Goal: Task Accomplishment & Management: Manage account settings

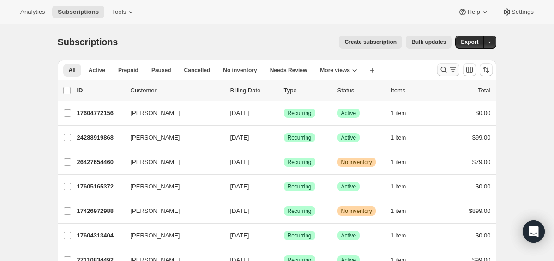
click at [445, 70] on icon "Search and filter results" at bounding box center [444, 70] width 6 height 6
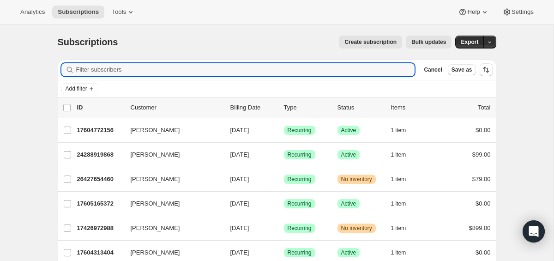
paste input "[EMAIL_ADDRESS][DOMAIN_NAME]"
type input "[EMAIL_ADDRESS][DOMAIN_NAME]"
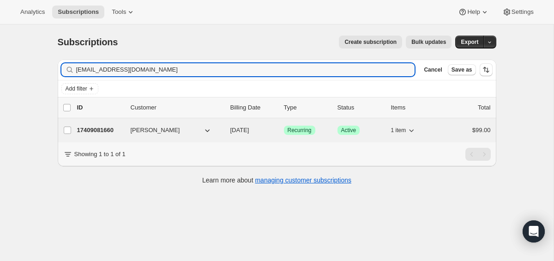
click at [107, 129] on p "17409081660" at bounding box center [100, 130] width 46 height 9
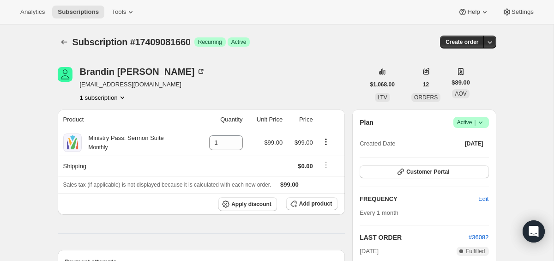
click at [485, 122] on span "Success Active |" at bounding box center [472, 122] width 36 height 11
click at [477, 151] on button "Cancel subscription" at bounding box center [469, 156] width 58 height 15
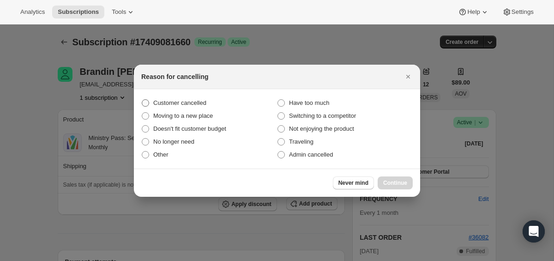
click at [193, 106] on span "Customer cancelled" at bounding box center [179, 102] width 53 height 7
click at [142, 100] on input "Customer cancelled" at bounding box center [142, 99] width 0 height 0
radio input "true"
click at [390, 180] on span "Continue" at bounding box center [395, 182] width 24 height 7
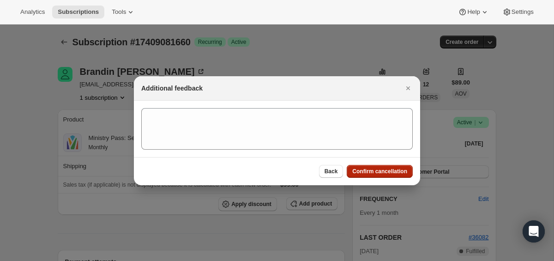
click at [368, 174] on span "Confirm cancellation" at bounding box center [379, 171] width 55 height 7
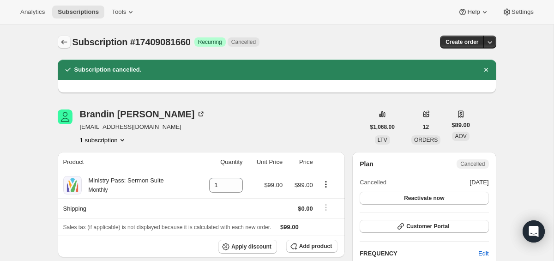
click at [66, 42] on icon "Subscriptions" at bounding box center [64, 41] width 9 height 9
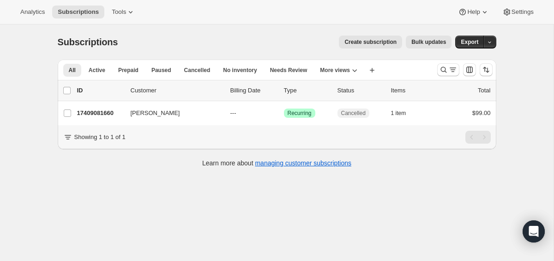
click at [435, 69] on div at bounding box center [465, 70] width 63 height 18
click at [446, 69] on icon "Search and filter results" at bounding box center [443, 69] width 9 height 9
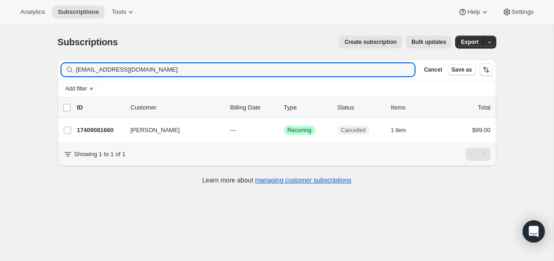
type input "[EMAIL_ADDRESS][DOMAIN_NAME]"
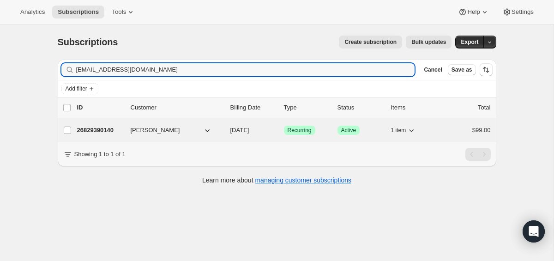
click at [103, 124] on div "26829390140 [PERSON_NAME] [DATE] Success Recurring Success Active 1 item $99.00" at bounding box center [284, 130] width 414 height 13
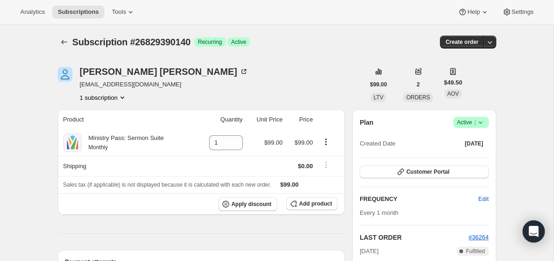
click at [485, 128] on div "Plan Success Active | Created Date [DATE]" at bounding box center [424, 133] width 129 height 33
click at [484, 122] on icon at bounding box center [480, 122] width 9 height 9
click at [464, 157] on span "Cancel subscription" at bounding box center [469, 156] width 52 height 7
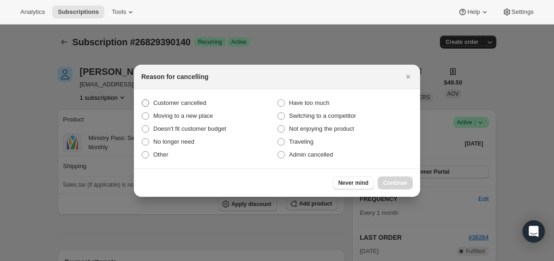
click at [195, 101] on span "Customer cancelled" at bounding box center [179, 102] width 53 height 7
click at [142, 100] on input "Customer cancelled" at bounding box center [142, 99] width 0 height 0
radio input "true"
click at [385, 178] on button "Continue" at bounding box center [395, 182] width 35 height 13
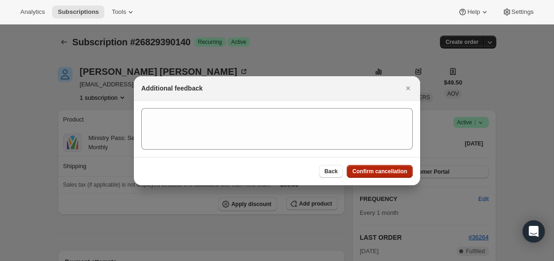
click at [373, 170] on span "Confirm cancellation" at bounding box center [379, 171] width 55 height 7
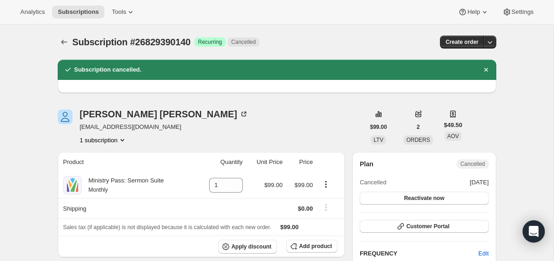
click at [61, 46] on icon "Subscriptions" at bounding box center [64, 41] width 9 height 9
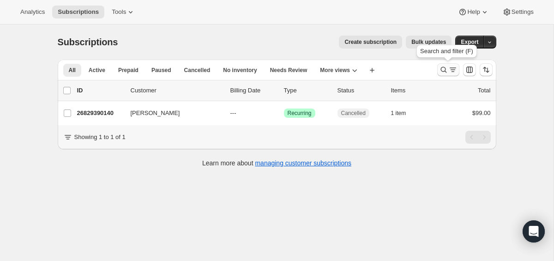
click at [446, 72] on icon "Search and filter results" at bounding box center [444, 70] width 6 height 6
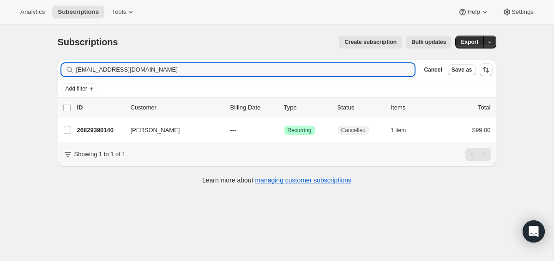
type input "[EMAIL_ADDRESS][DOMAIN_NAME]"
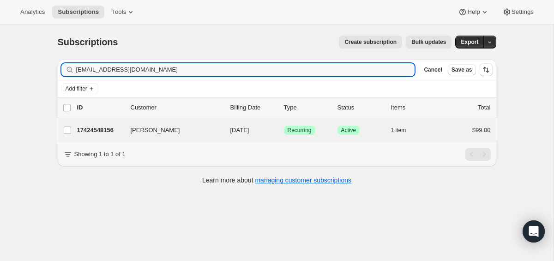
click at [86, 137] on div "[PERSON_NAME] 17424548156 [PERSON_NAME] [DATE] Success Recurring Success Active…" at bounding box center [277, 130] width 439 height 24
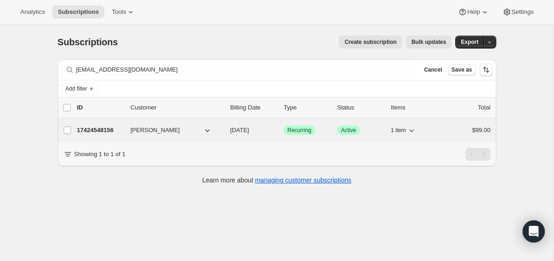
click at [105, 131] on p "17424548156" at bounding box center [100, 130] width 46 height 9
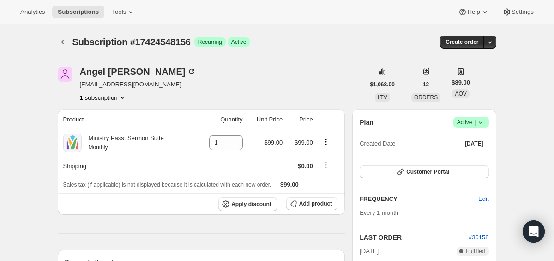
click at [484, 122] on icon at bounding box center [480, 122] width 9 height 9
click at [456, 156] on span "Cancel subscription" at bounding box center [469, 156] width 52 height 7
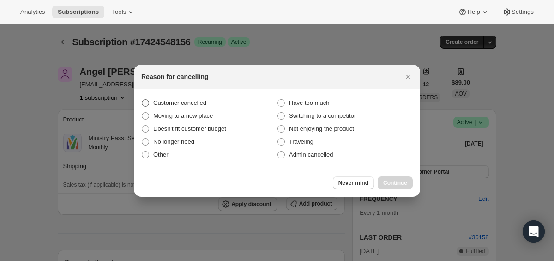
click at [179, 103] on span "Customer cancelled" at bounding box center [179, 102] width 53 height 7
click at [142, 100] on input "Customer cancelled" at bounding box center [142, 99] width 0 height 0
radio input "true"
click at [412, 182] on button "Continue" at bounding box center [395, 182] width 35 height 13
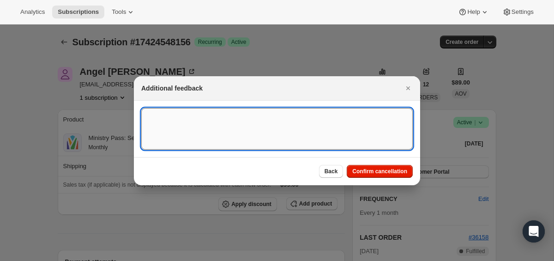
click at [299, 119] on textarea ":ro9:" at bounding box center [277, 129] width 272 height 42
type textarea "a"
type textarea "canceled on 9/26"
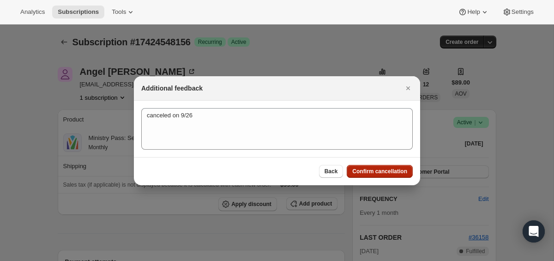
click at [382, 169] on span "Confirm cancellation" at bounding box center [379, 171] width 55 height 7
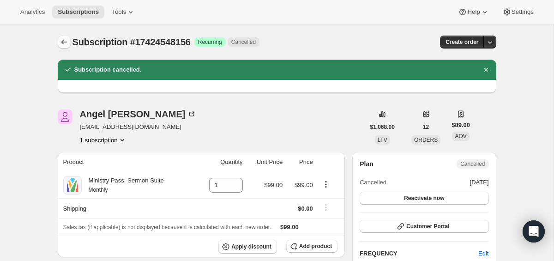
click at [66, 43] on icon "Subscriptions" at bounding box center [64, 41] width 9 height 9
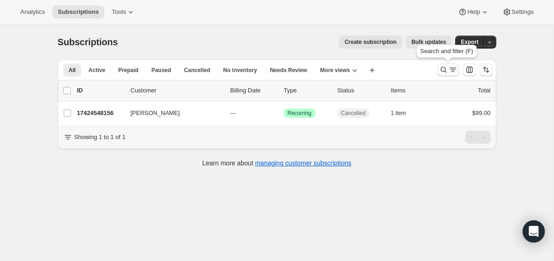
click at [455, 66] on icon "Search and filter results" at bounding box center [453, 69] width 9 height 9
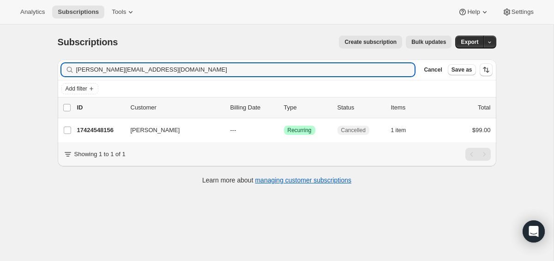
type input "[PERSON_NAME][EMAIL_ADDRESS][DOMAIN_NAME]"
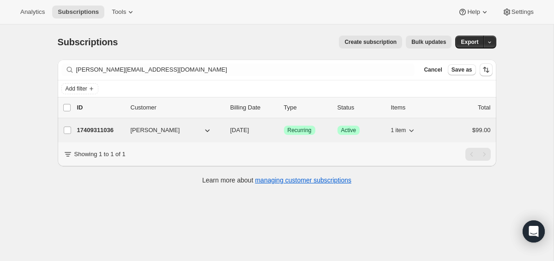
click at [95, 130] on p "17409311036" at bounding box center [100, 130] width 46 height 9
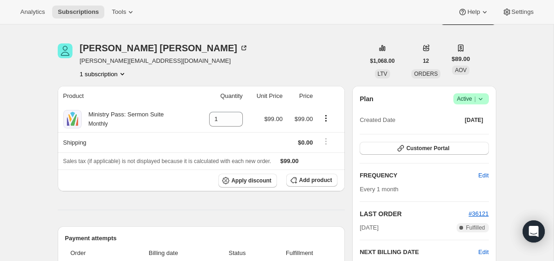
scroll to position [26, 0]
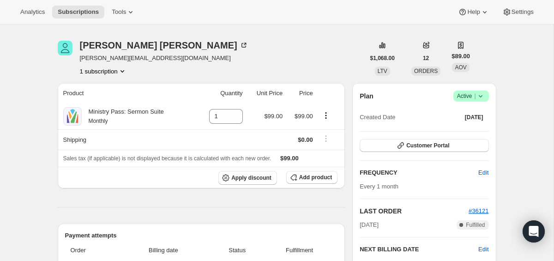
click at [485, 97] on span "Success Active |" at bounding box center [472, 96] width 36 height 11
click at [451, 134] on button "Cancel subscription" at bounding box center [469, 129] width 58 height 15
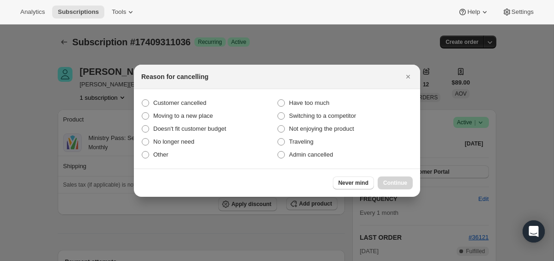
scroll to position [0, 0]
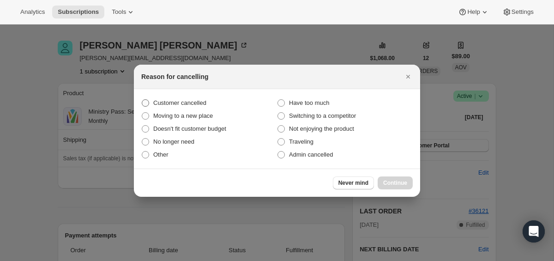
click at [216, 105] on label "Customer cancelled" at bounding box center [209, 103] width 136 height 13
click at [142, 100] on input "Customer cancelled" at bounding box center [142, 99] width 0 height 0
radio input "true"
click at [390, 181] on span "Continue" at bounding box center [395, 182] width 24 height 7
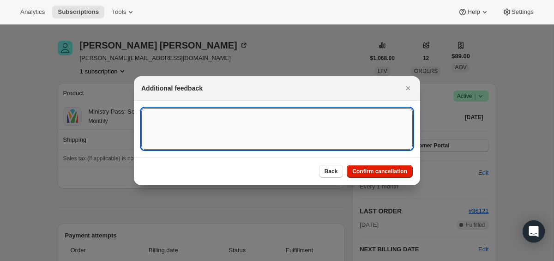
click at [252, 121] on textarea ":rud:" at bounding box center [277, 129] width 272 height 42
type textarea "canceled o 9/26"
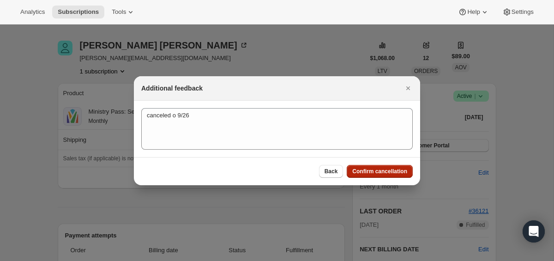
click at [369, 166] on button "Confirm cancellation" at bounding box center [380, 171] width 66 height 13
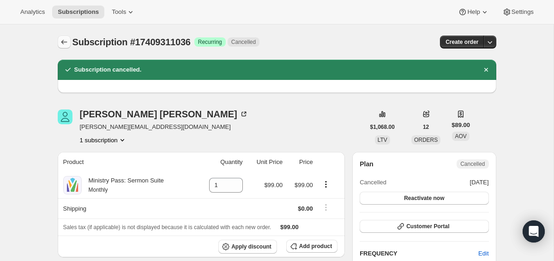
click at [67, 38] on icon "Subscriptions" at bounding box center [64, 41] width 9 height 9
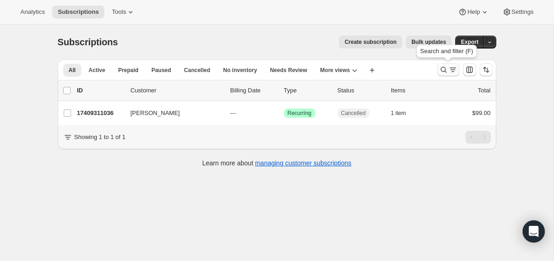
click at [449, 73] on icon "Search and filter results" at bounding box center [453, 69] width 9 height 9
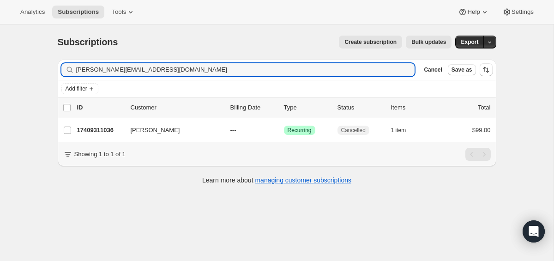
type input "[PERSON_NAME][EMAIL_ADDRESS][DOMAIN_NAME]"
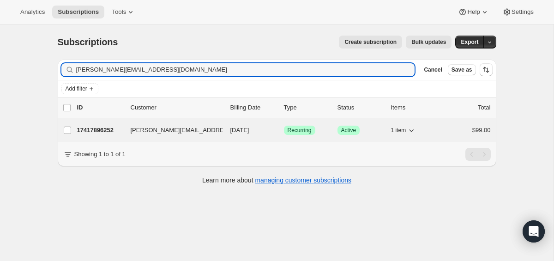
click at [92, 133] on p "17417896252" at bounding box center [100, 130] width 46 height 9
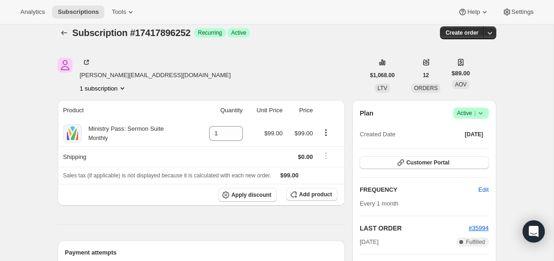
scroll to position [8, 0]
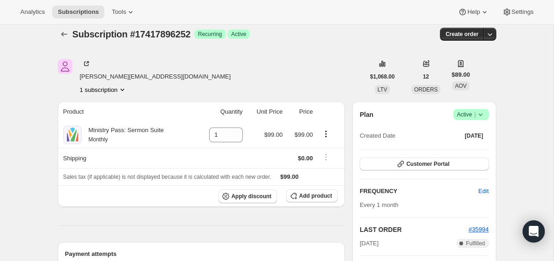
click at [485, 119] on icon at bounding box center [480, 114] width 9 height 9
click at [461, 147] on span "Cancel subscription" at bounding box center [469, 148] width 52 height 7
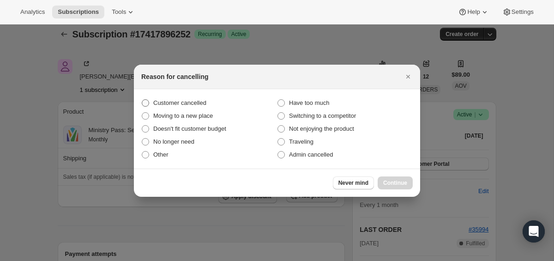
click at [164, 107] on span "Customer cancelled" at bounding box center [179, 102] width 53 height 9
click at [142, 100] on input "Customer cancelled" at bounding box center [142, 99] width 0 height 0
radio input "true"
click at [403, 182] on span "Continue" at bounding box center [395, 182] width 24 height 7
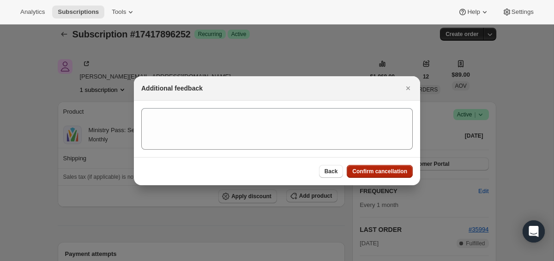
click at [389, 171] on span "Confirm cancellation" at bounding box center [379, 171] width 55 height 7
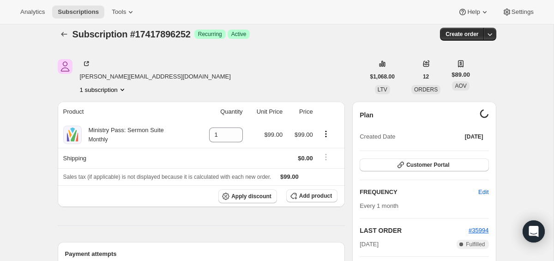
scroll to position [0, 0]
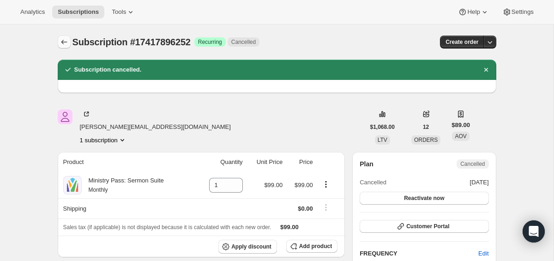
click at [60, 41] on icon "Subscriptions" at bounding box center [64, 41] width 9 height 9
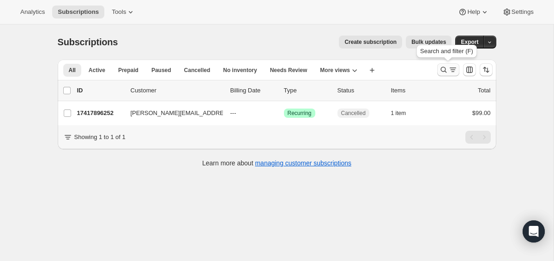
click at [443, 74] on button "Search and filter results" at bounding box center [448, 69] width 22 height 13
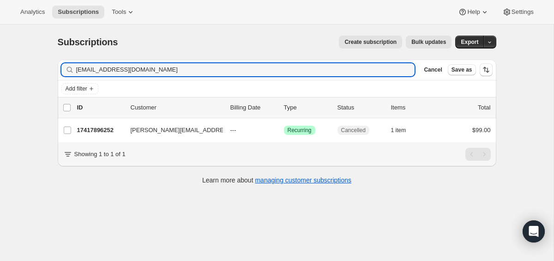
type input "[EMAIL_ADDRESS][DOMAIN_NAME]"
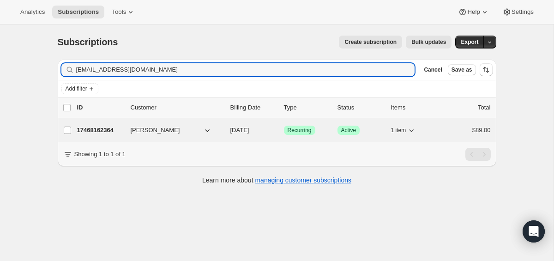
click at [114, 133] on p "17468162364" at bounding box center [100, 130] width 46 height 9
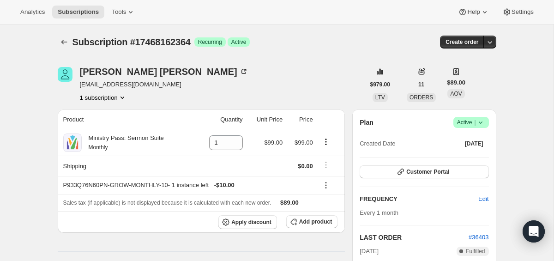
click at [479, 125] on icon at bounding box center [480, 122] width 9 height 9
click at [460, 159] on span "Cancel subscription" at bounding box center [469, 156] width 52 height 7
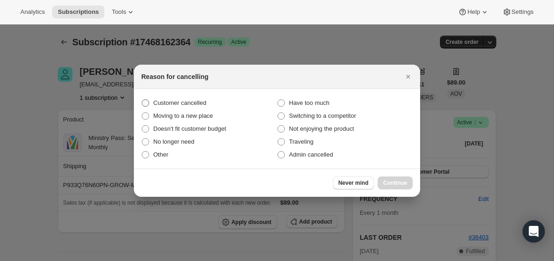
click at [192, 100] on span "Customer cancelled" at bounding box center [179, 102] width 53 height 7
click at [142, 100] on input "Customer cancelled" at bounding box center [142, 99] width 0 height 0
radio input "true"
click at [397, 185] on span "Continue" at bounding box center [395, 182] width 24 height 7
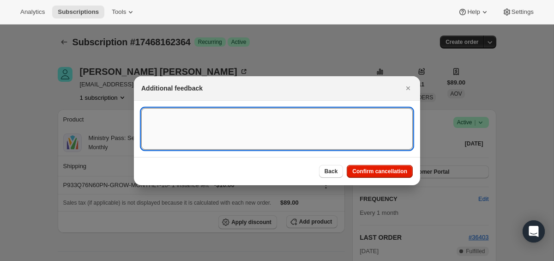
click at [257, 115] on textarea ":r1an:" at bounding box center [277, 129] width 272 height 42
type textarea "canceled o 9/26"
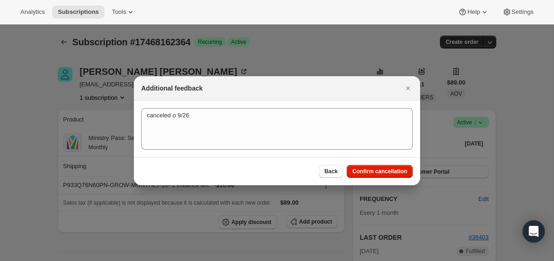
click at [384, 159] on div "Back Confirm cancellation" at bounding box center [277, 171] width 286 height 28
click at [383, 168] on span "Confirm cancellation" at bounding box center [379, 171] width 55 height 7
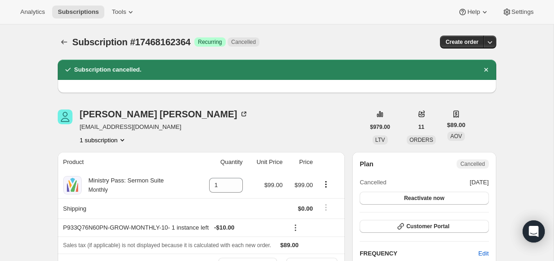
click at [72, 41] on div at bounding box center [65, 42] width 15 height 13
click at [60, 41] on icon "Subscriptions" at bounding box center [64, 41] width 9 height 9
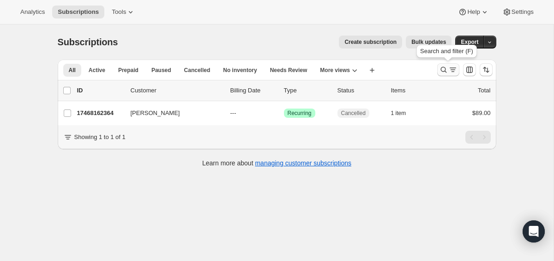
click at [451, 70] on icon "Search and filter results" at bounding box center [453, 69] width 9 height 9
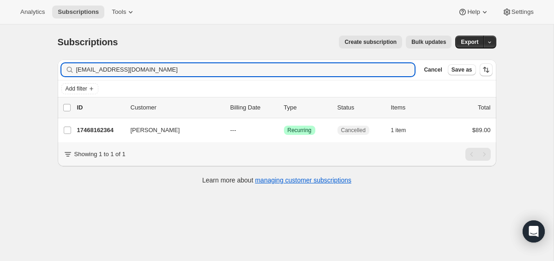
type input "[EMAIL_ADDRESS][DOMAIN_NAME]"
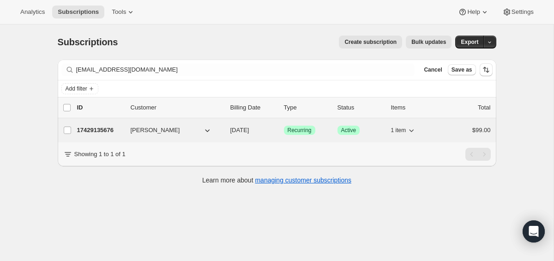
click at [99, 131] on p "17429135676" at bounding box center [100, 130] width 46 height 9
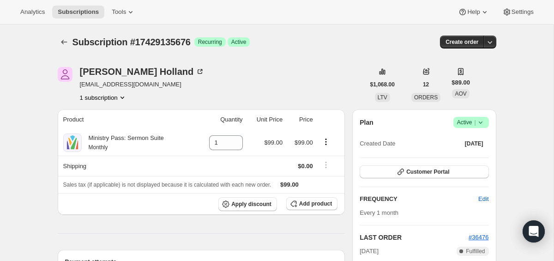
click at [484, 125] on icon at bounding box center [480, 122] width 9 height 9
click at [449, 153] on span "Cancel subscription" at bounding box center [469, 156] width 52 height 7
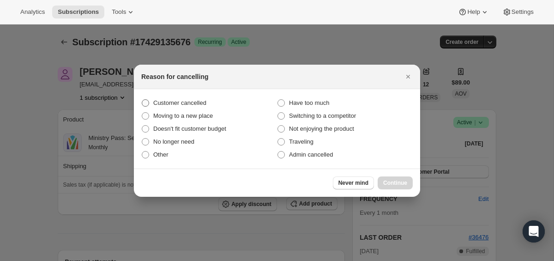
click at [186, 97] on label "Customer cancelled" at bounding box center [209, 103] width 136 height 13
click at [142, 99] on input "Customer cancelled" at bounding box center [142, 99] width 0 height 0
radio input "true"
click at [384, 189] on button "Continue" at bounding box center [395, 182] width 35 height 13
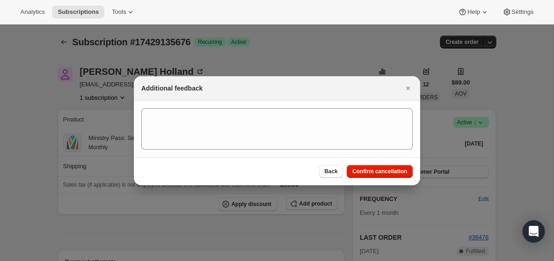
click at [292, 152] on section ":r1h1:" at bounding box center [277, 129] width 286 height 56
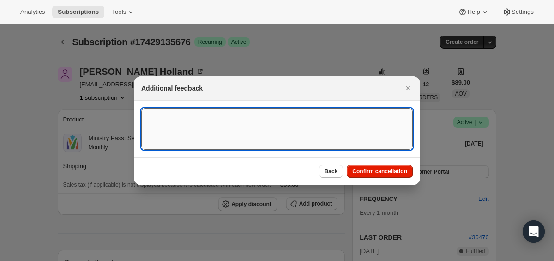
click at [280, 142] on textarea ":r1h1:" at bounding box center [277, 129] width 272 height 42
type textarea "canceled on 9/26"
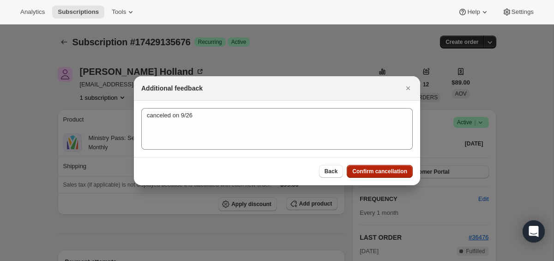
click at [388, 170] on span "Confirm cancellation" at bounding box center [379, 171] width 55 height 7
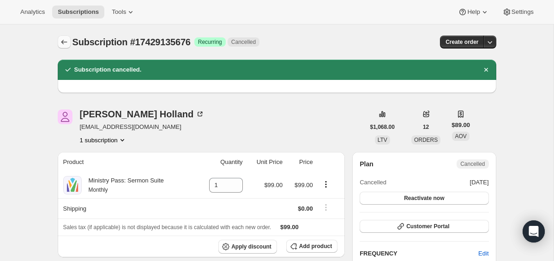
click at [64, 45] on icon "Subscriptions" at bounding box center [64, 41] width 9 height 9
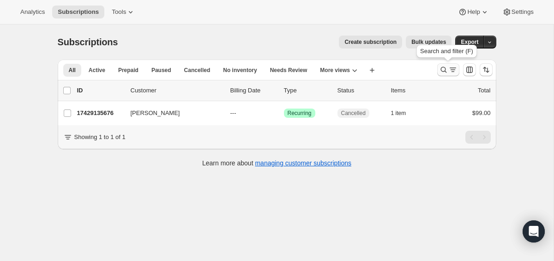
click at [443, 76] on button "Search and filter results" at bounding box center [448, 69] width 22 height 13
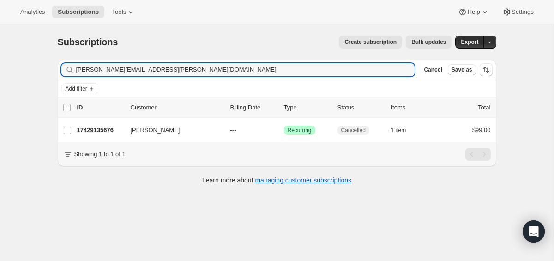
type input "[PERSON_NAME][EMAIL_ADDRESS][PERSON_NAME][DOMAIN_NAME]"
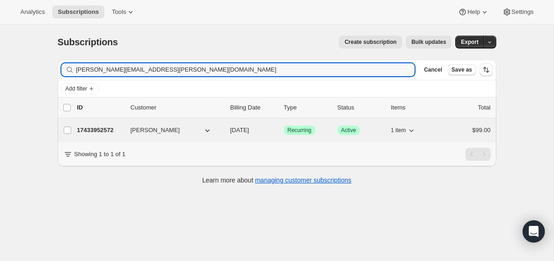
click at [80, 130] on p "17433952572" at bounding box center [100, 130] width 46 height 9
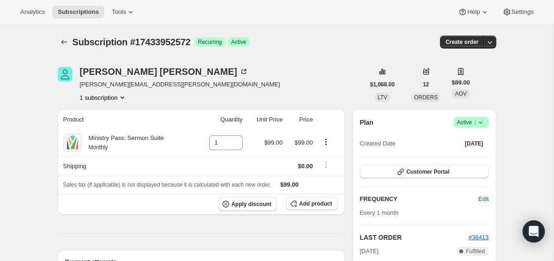
click at [484, 124] on icon at bounding box center [480, 122] width 9 height 9
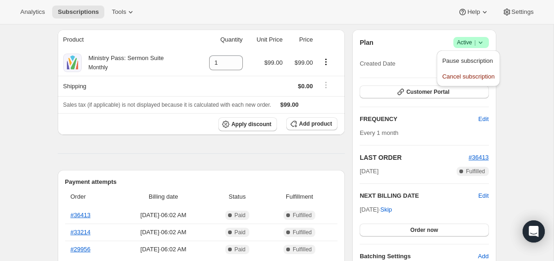
scroll to position [90, 0]
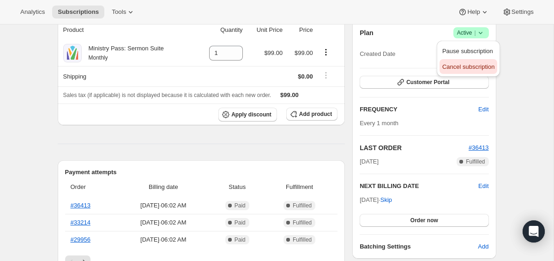
click at [469, 68] on span "Cancel subscription" at bounding box center [469, 66] width 52 height 7
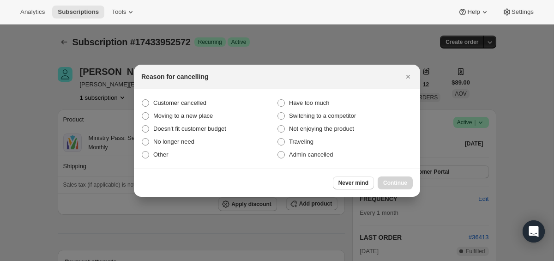
scroll to position [0, 0]
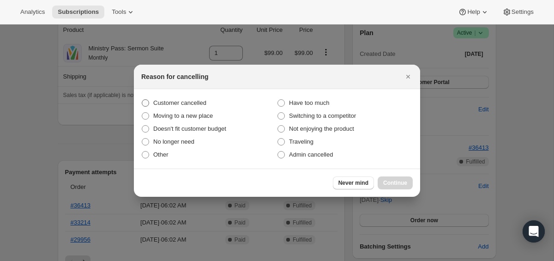
click at [185, 107] on span "Customer cancelled" at bounding box center [179, 102] width 53 height 9
click at [142, 100] on input "Customer cancelled" at bounding box center [142, 99] width 0 height 0
radio input "true"
click at [397, 180] on span "Continue" at bounding box center [395, 182] width 24 height 7
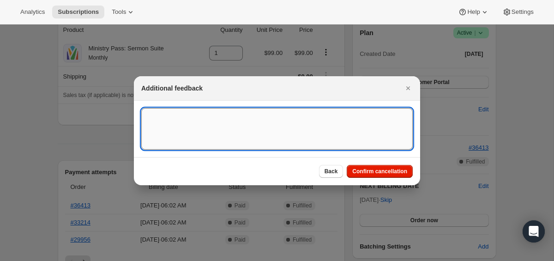
click at [295, 146] on textarea ":r1n7:" at bounding box center [277, 129] width 272 height 42
type textarea "canceled on 9/26"
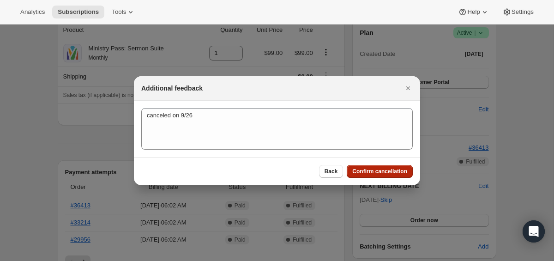
click at [355, 176] on button "Confirm cancellation" at bounding box center [380, 171] width 66 height 13
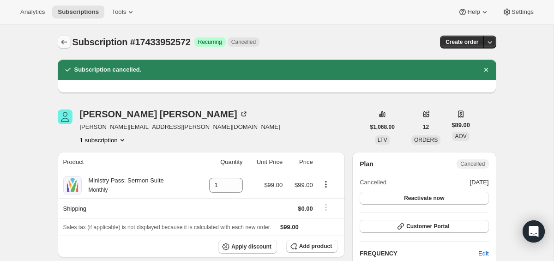
click at [60, 42] on icon "Subscriptions" at bounding box center [64, 41] width 9 height 9
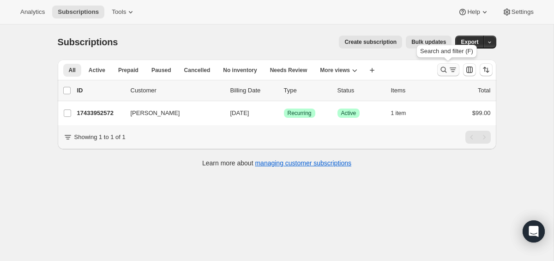
click at [445, 75] on button "Search and filter results" at bounding box center [448, 69] width 22 height 13
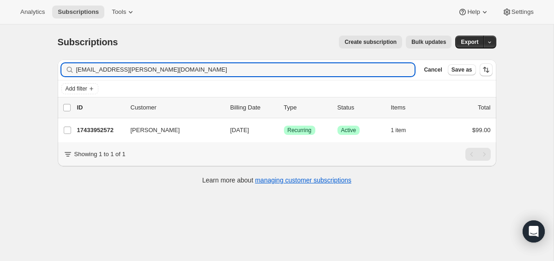
type input "[EMAIL_ADDRESS][PERSON_NAME][DOMAIN_NAME]"
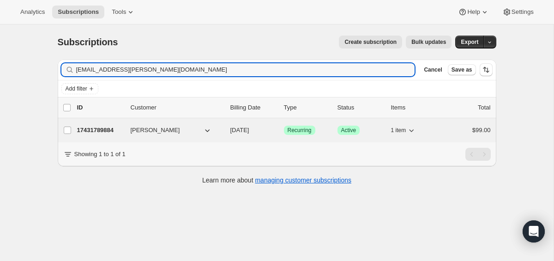
click at [98, 129] on p "17431789884" at bounding box center [100, 130] width 46 height 9
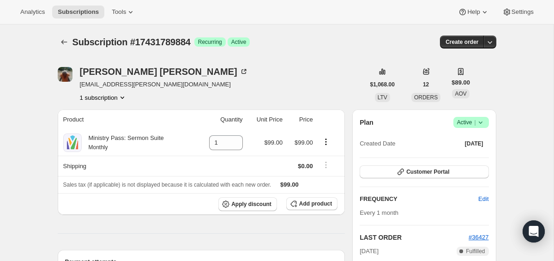
click at [485, 120] on span "Success Active |" at bounding box center [472, 122] width 36 height 11
click at [451, 155] on span "Cancel subscription" at bounding box center [469, 156] width 52 height 7
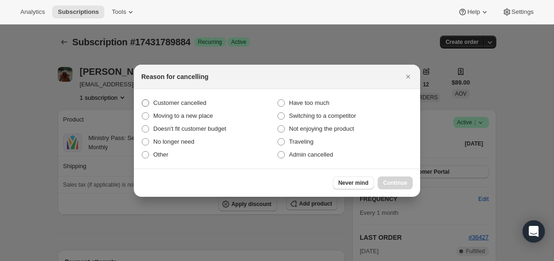
click at [176, 97] on label "Customer cancelled" at bounding box center [209, 103] width 136 height 13
click at [142, 99] on input "Customer cancelled" at bounding box center [142, 99] width 0 height 0
radio input "true"
click at [403, 179] on button "Continue" at bounding box center [395, 182] width 35 height 13
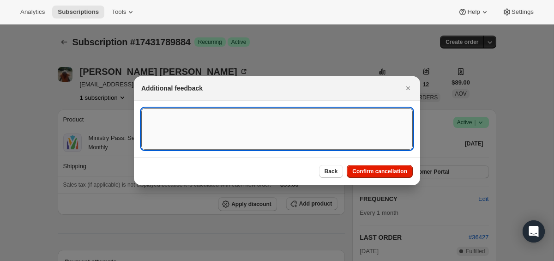
click at [309, 142] on textarea ":r1tb:" at bounding box center [277, 129] width 272 height 42
type textarea "canceled on 9/26"
click at [370, 171] on span "Confirm cancellation" at bounding box center [379, 171] width 55 height 7
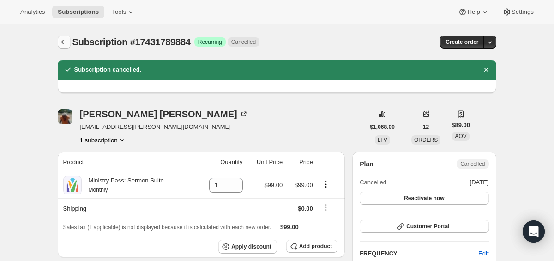
click at [64, 48] on button "Subscriptions" at bounding box center [64, 42] width 13 height 13
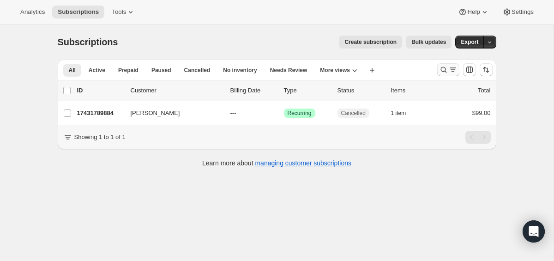
click at [451, 75] on button "Search and filter results" at bounding box center [448, 69] width 22 height 13
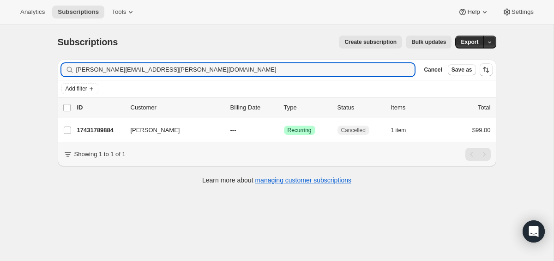
type input "[PERSON_NAME][EMAIL_ADDRESS][PERSON_NAME][DOMAIN_NAME]"
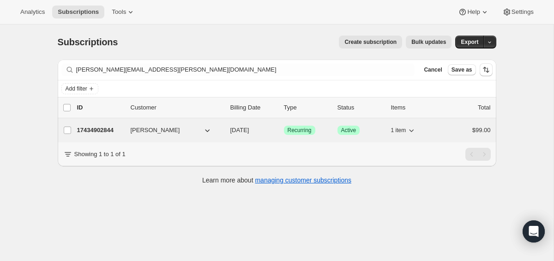
click at [111, 124] on div "17434902844 [PERSON_NAME] [DATE] Success Recurring Success Active 1 item $99.00" at bounding box center [284, 130] width 414 height 13
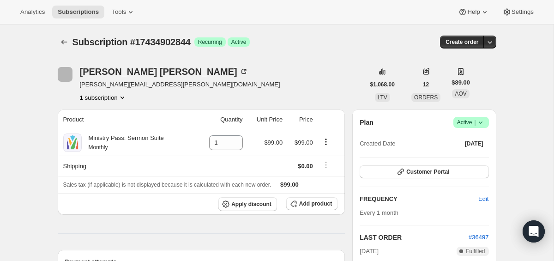
click at [481, 129] on div "Plan Success Active | Created Date [DATE]" at bounding box center [424, 133] width 129 height 33
click at [481, 128] on div "Plan Success Active | Created Date [DATE]" at bounding box center [424, 133] width 129 height 33
click at [481, 127] on span "Success Active |" at bounding box center [472, 122] width 36 height 11
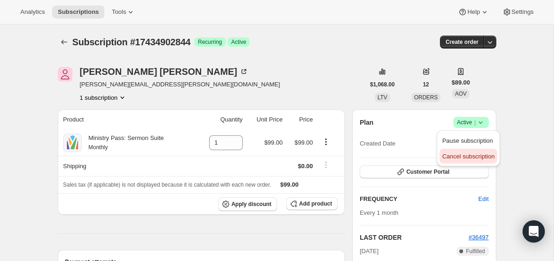
click at [464, 162] on button "Cancel subscription" at bounding box center [469, 156] width 58 height 15
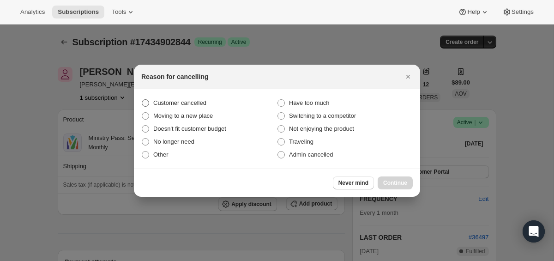
click at [201, 105] on span "Customer cancelled" at bounding box center [179, 102] width 53 height 7
click at [142, 100] on input "Customer cancelled" at bounding box center [142, 99] width 0 height 0
radio input "true"
click at [398, 176] on button "Continue" at bounding box center [395, 182] width 35 height 13
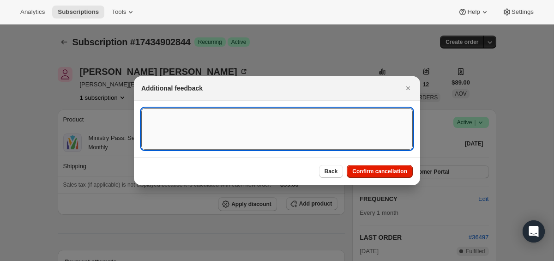
click at [303, 130] on textarea ":r23d:" at bounding box center [277, 129] width 272 height 42
type textarea "canceled o 9/26"
click at [379, 165] on button "Confirm cancellation" at bounding box center [380, 171] width 66 height 13
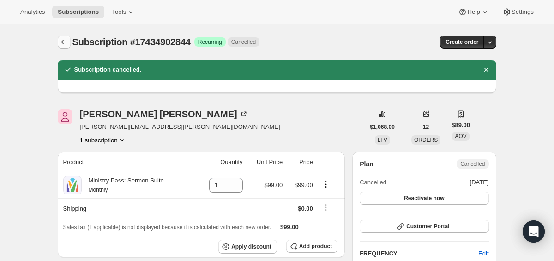
click at [65, 40] on icon "Subscriptions" at bounding box center [64, 41] width 9 height 9
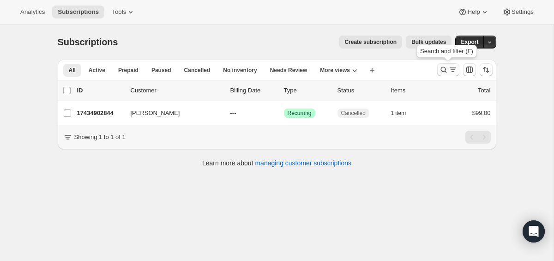
click at [449, 68] on icon "Search and filter results" at bounding box center [453, 69] width 9 height 9
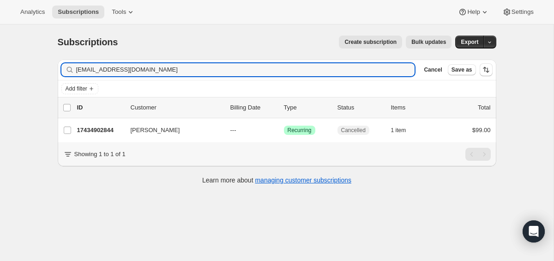
type input "[EMAIL_ADDRESS][DOMAIN_NAME]"
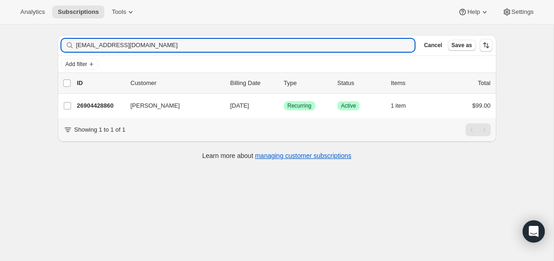
scroll to position [22, 0]
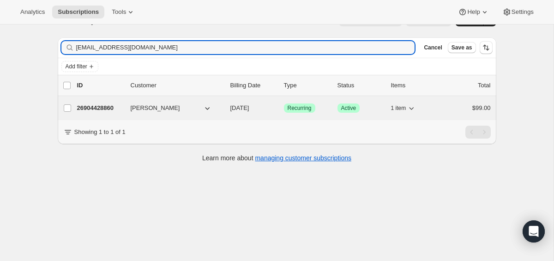
click at [94, 114] on div "26904428860 [PERSON_NAME] [DATE] Success Recurring Success Active 1 item $99.00" at bounding box center [284, 108] width 414 height 13
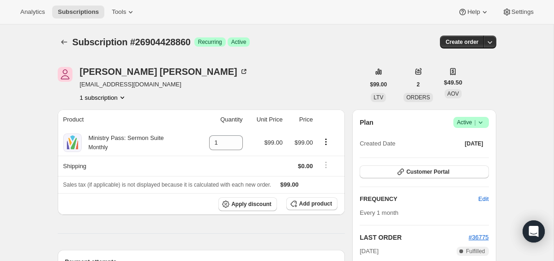
click at [483, 132] on div "Plan Success Active | Created Date [DATE]" at bounding box center [424, 133] width 129 height 33
click at [483, 123] on icon at bounding box center [480, 122] width 9 height 9
click at [452, 162] on button "Cancel subscription" at bounding box center [469, 156] width 58 height 15
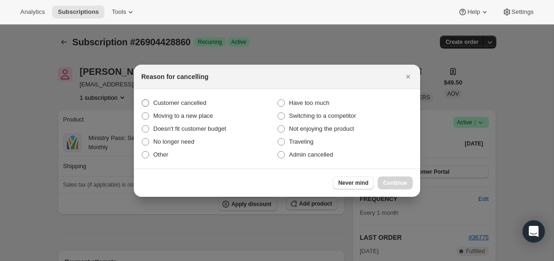
click at [175, 105] on span "Customer cancelled" at bounding box center [179, 102] width 53 height 7
click at [142, 100] on input "Customer cancelled" at bounding box center [142, 99] width 0 height 0
radio input "true"
click at [399, 185] on span "Continue" at bounding box center [395, 182] width 24 height 7
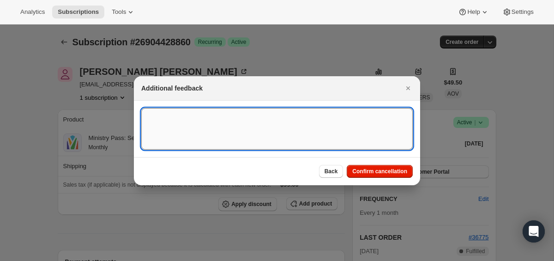
click at [291, 118] on textarea ":r29j:" at bounding box center [277, 129] width 272 height 42
type textarea "canceled on 9/26"
click at [372, 170] on span "Confirm cancellation" at bounding box center [379, 171] width 55 height 7
